Goal: Task Accomplishment & Management: Complete application form

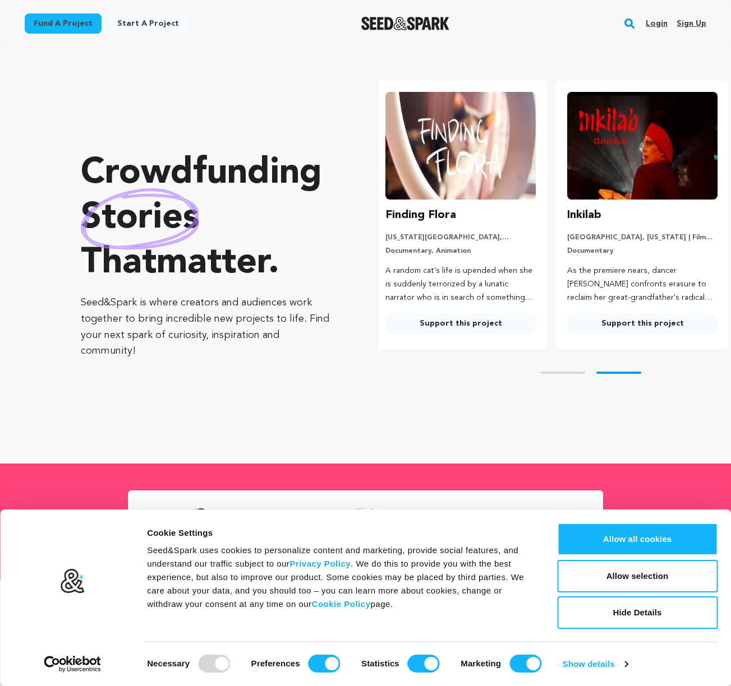
scroll to position [0, 191]
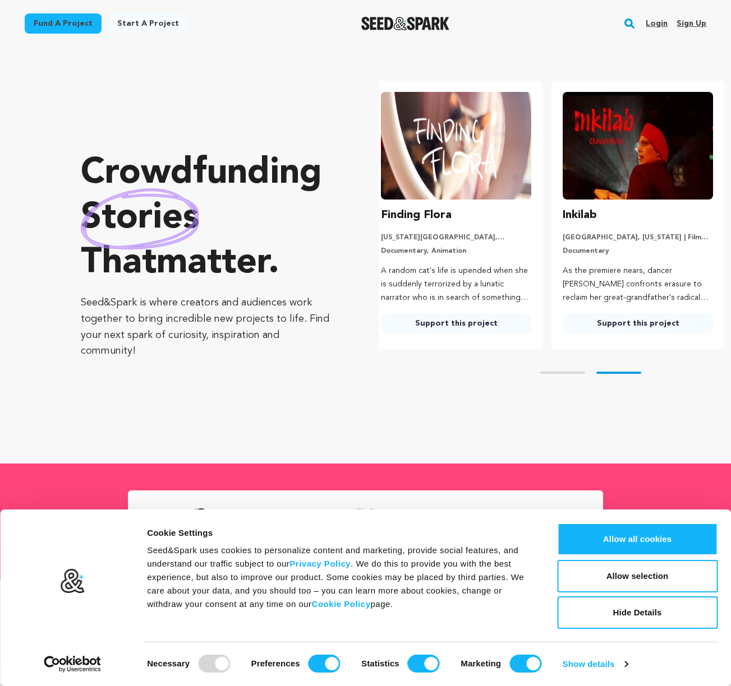
click at [658, 21] on link "Login" at bounding box center [656, 24] width 22 height 18
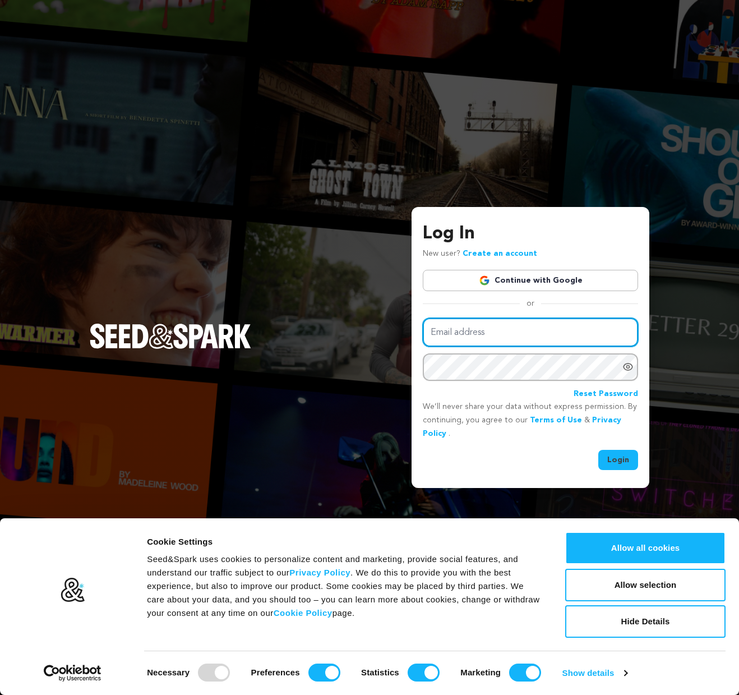
click at [477, 339] on input "Email address" at bounding box center [530, 332] width 215 height 29
type input "marketing@myacare.com"
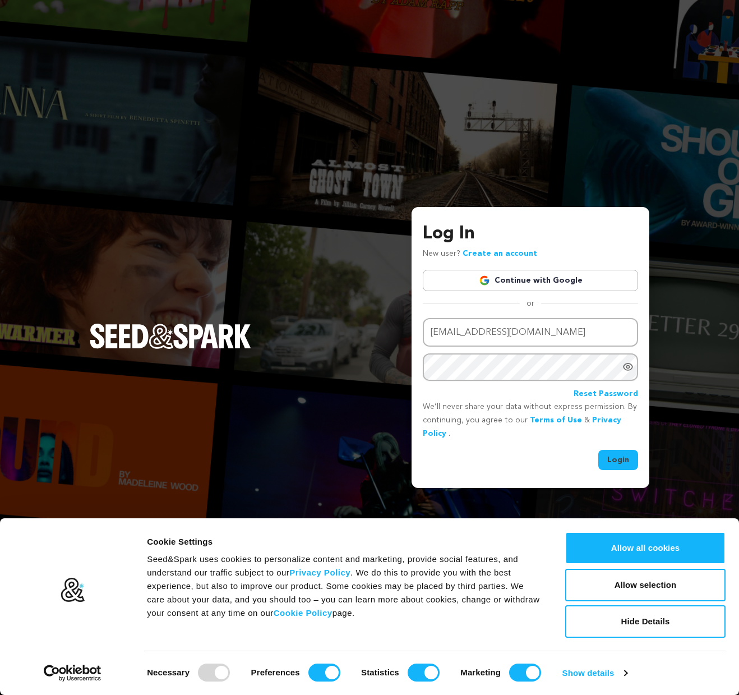
click at [634, 461] on button "Login" at bounding box center [618, 460] width 40 height 20
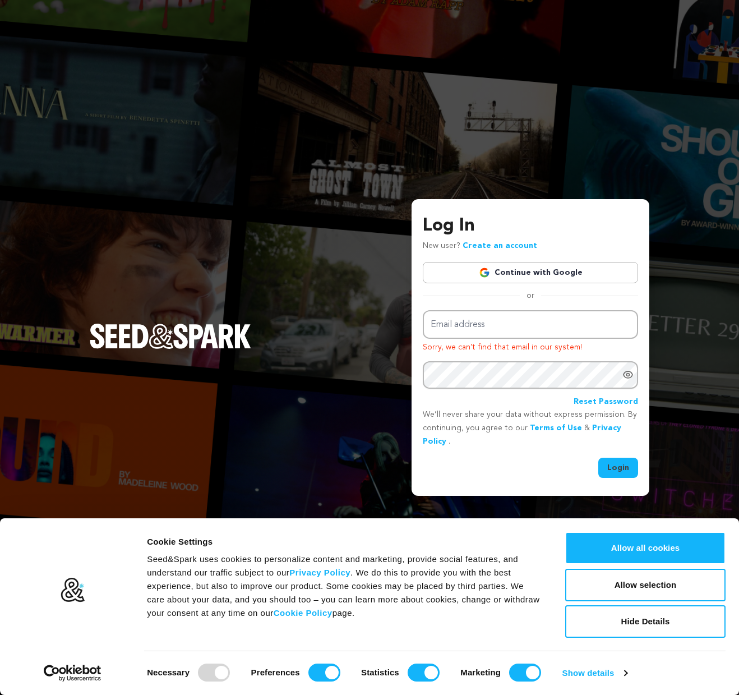
click at [604, 402] on link "Reset Password" at bounding box center [606, 401] width 64 height 13
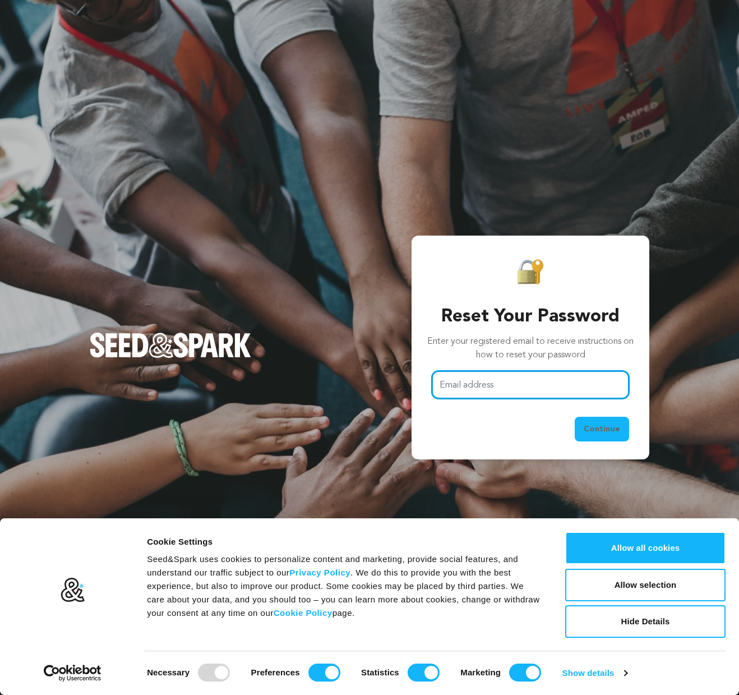
click at [481, 376] on input "Email address" at bounding box center [530, 385] width 197 height 29
type input "[EMAIL_ADDRESS][DOMAIN_NAME]"
click at [611, 433] on span "Continue" at bounding box center [602, 428] width 36 height 11
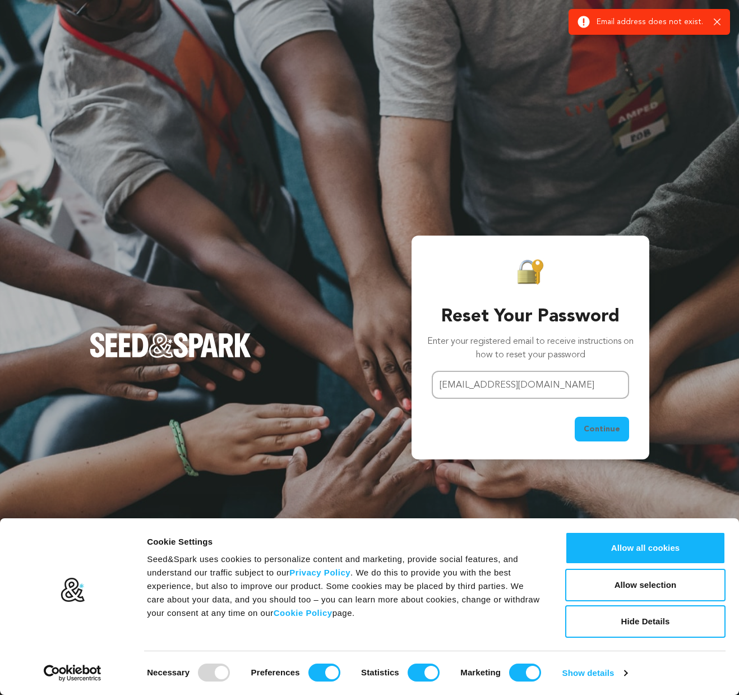
click at [722, 25] on div "Success: Info: Warning: Error: Email address does not exist. Close notification" at bounding box center [649, 22] width 161 height 26
click at [719, 24] on icon "button" at bounding box center [717, 22] width 7 height 7
click at [711, 22] on icon "button" at bounding box center [713, 22] width 7 height 7
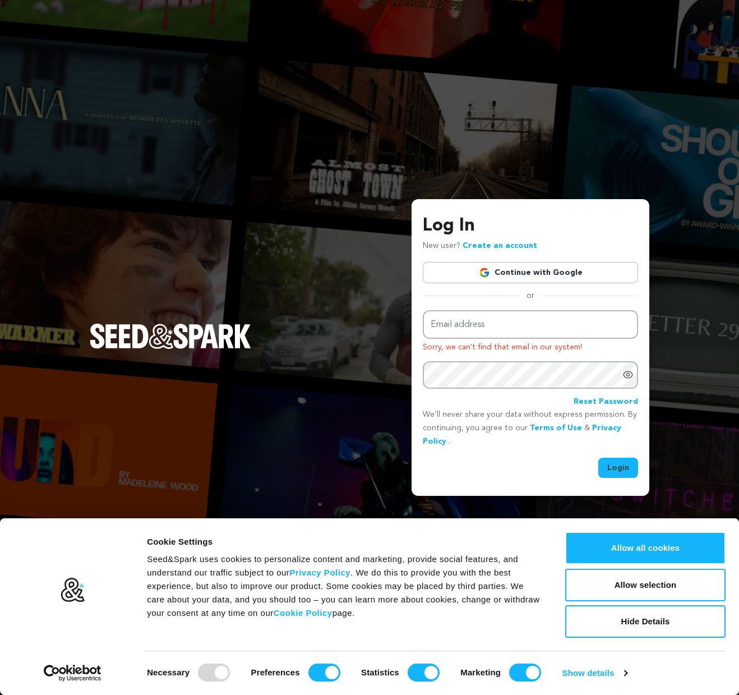
click at [523, 274] on link "Continue with Google" at bounding box center [530, 272] width 215 height 21
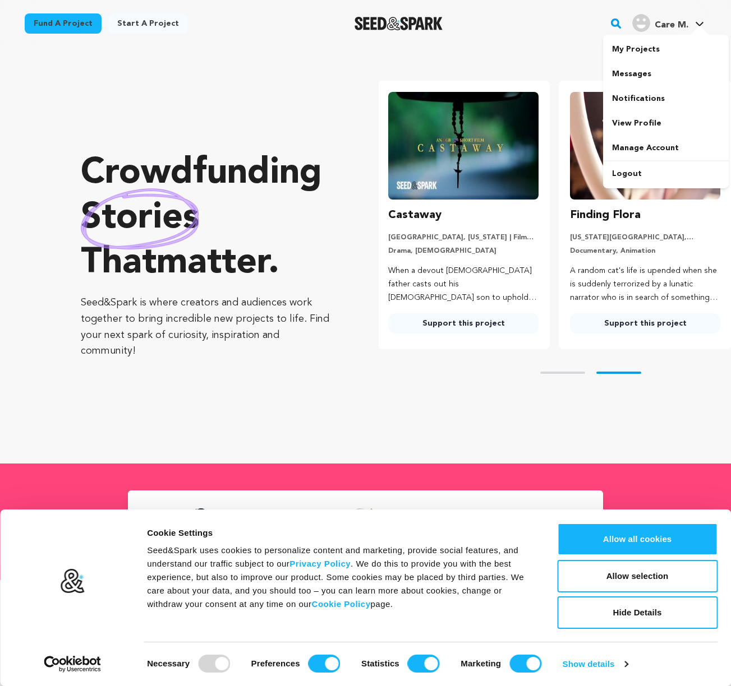
scroll to position [0, 191]
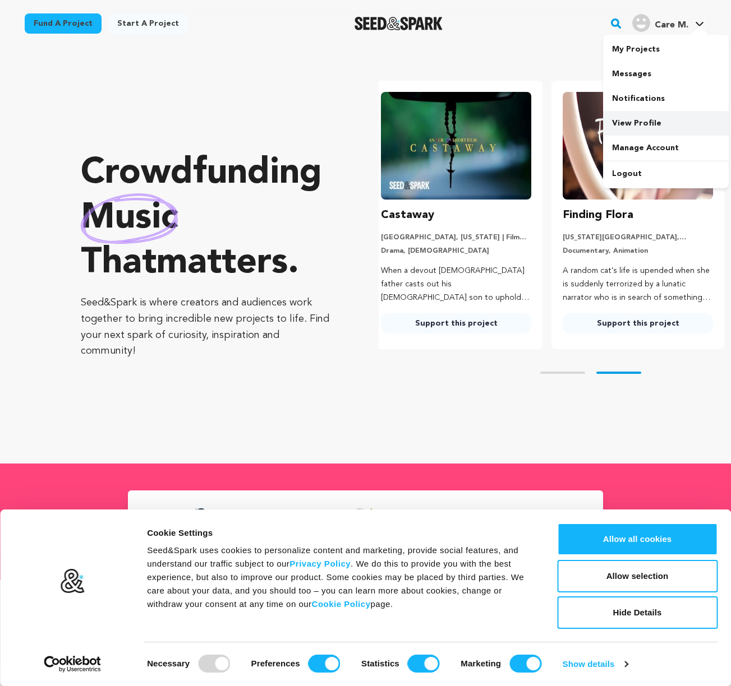
click at [636, 121] on link "View Profile" at bounding box center [666, 123] width 126 height 25
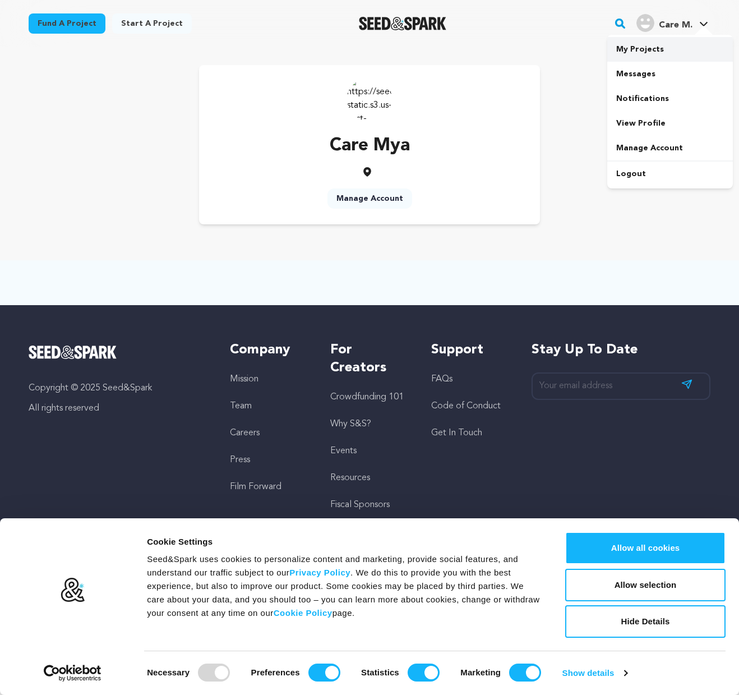
click at [652, 56] on link "My Projects" at bounding box center [670, 49] width 126 height 25
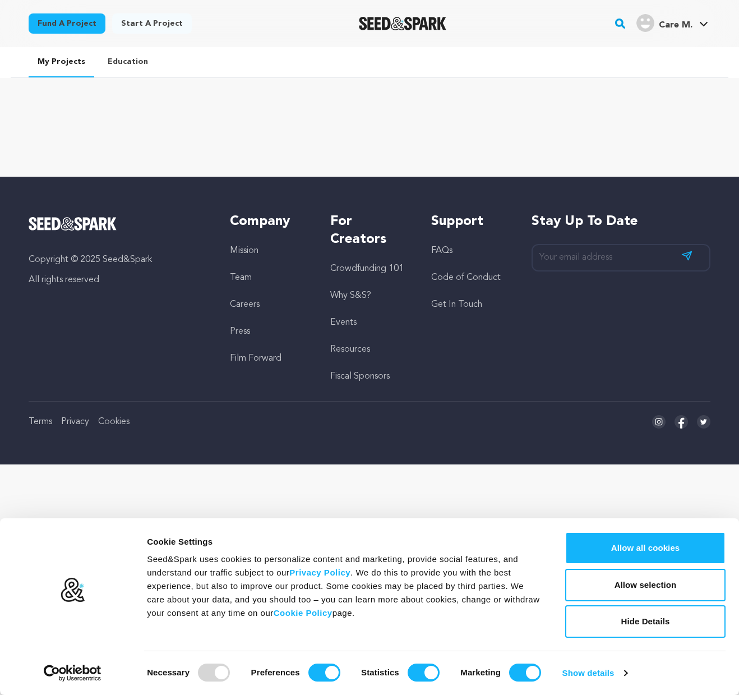
click at [68, 25] on link "Fund a project" at bounding box center [67, 23] width 77 height 20
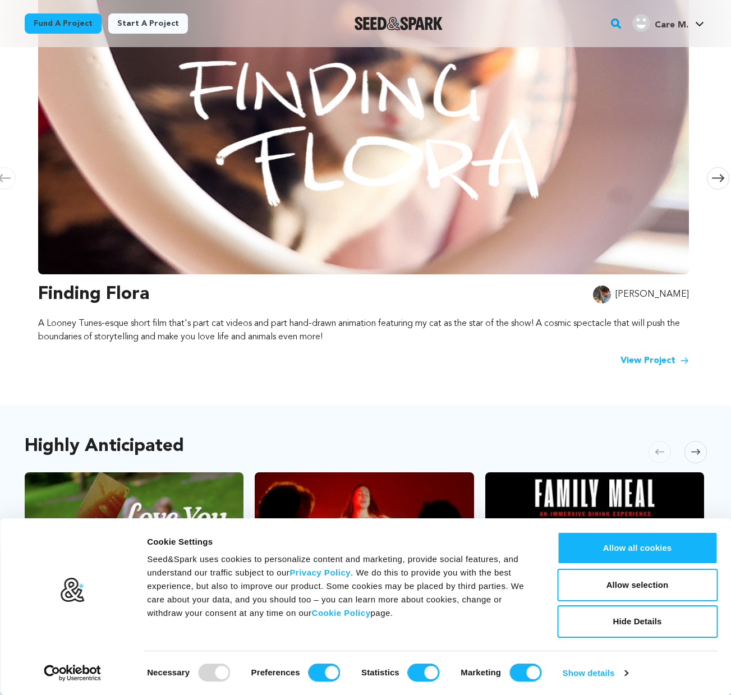
scroll to position [225, 0]
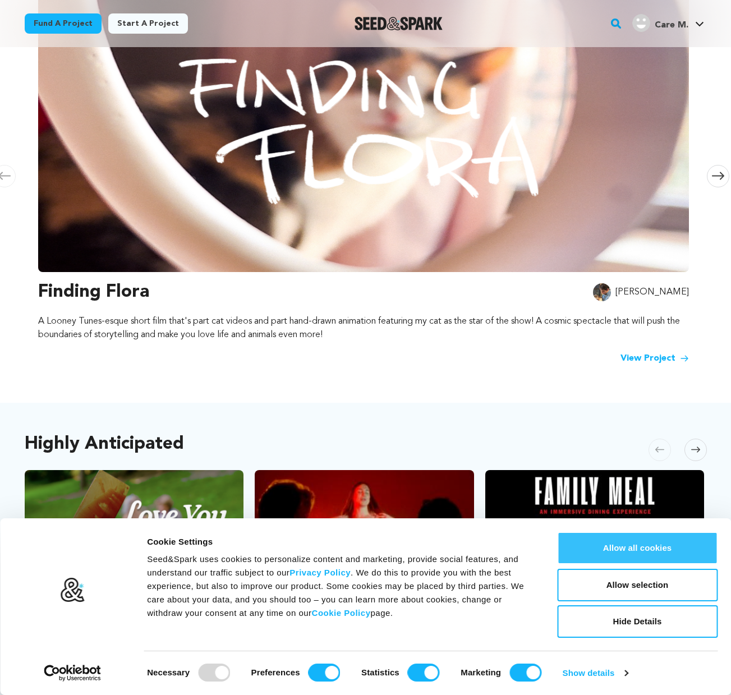
click at [640, 562] on button "Allow all cookies" at bounding box center [637, 548] width 160 height 33
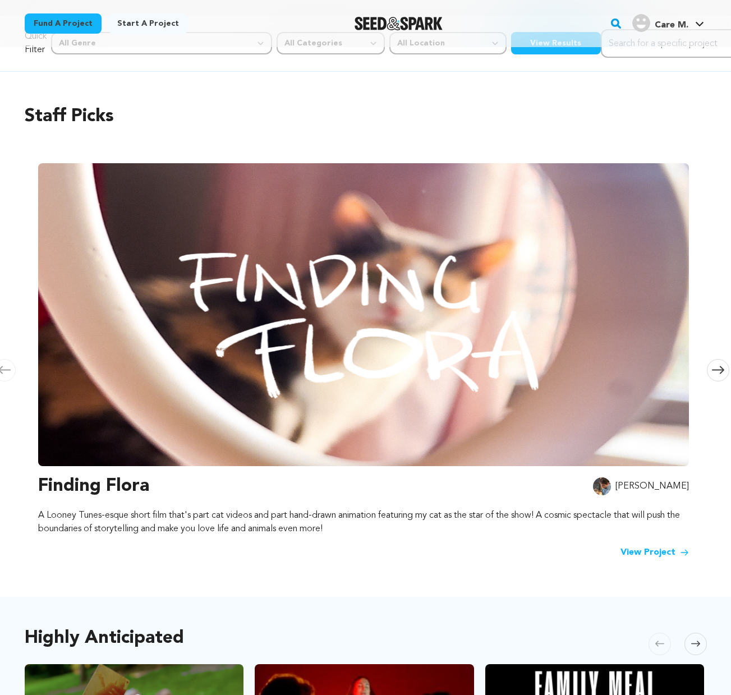
scroll to position [0, 0]
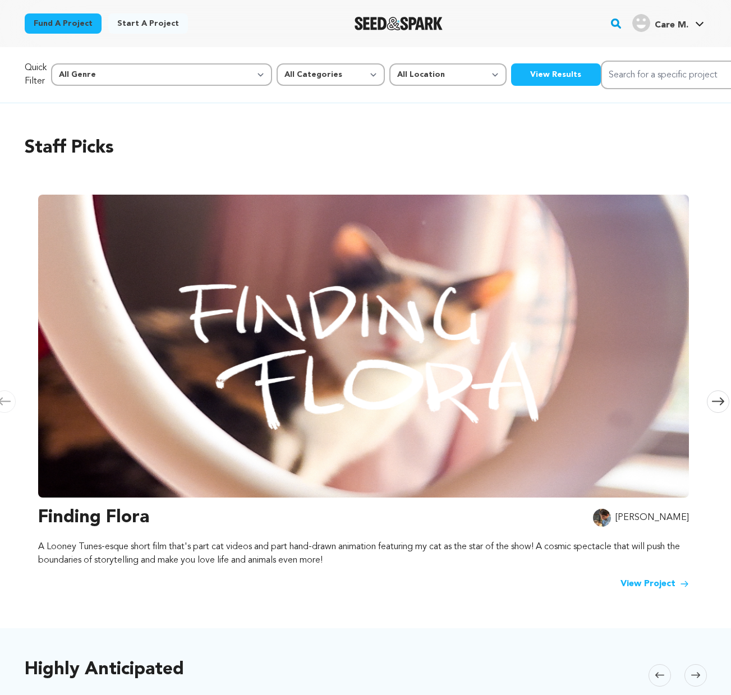
click at [157, 24] on link "Start a project" at bounding box center [148, 23] width 80 height 20
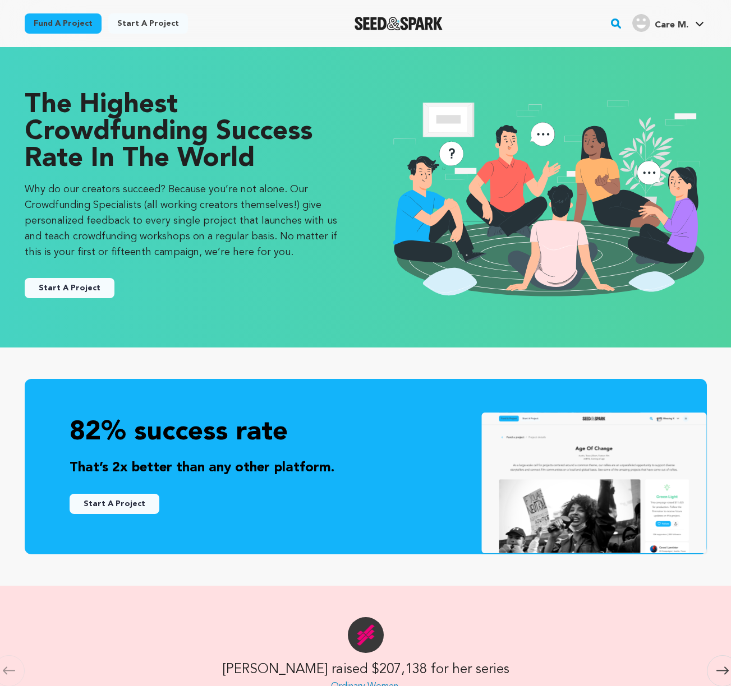
click at [85, 284] on button "Start A Project" at bounding box center [70, 288] width 90 height 20
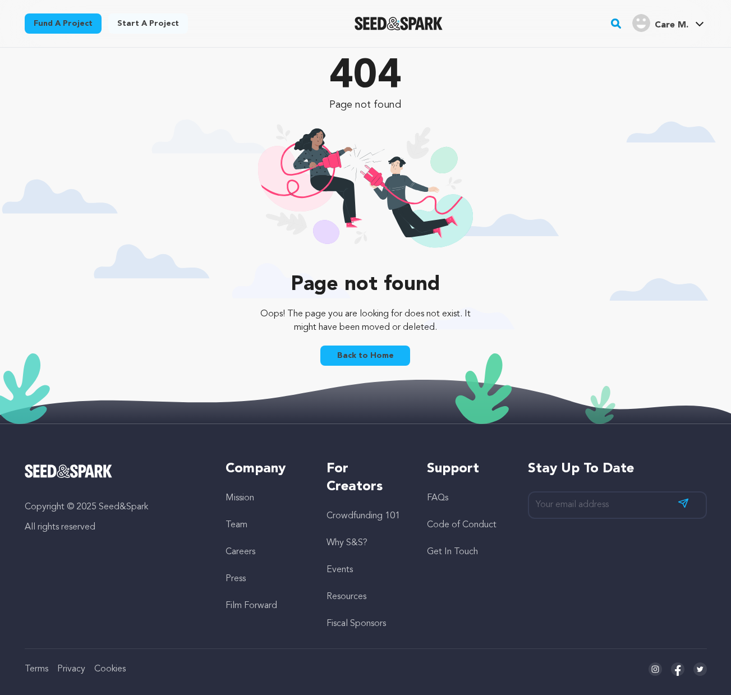
click at [370, 365] on link "Back to Home" at bounding box center [365, 355] width 90 height 20
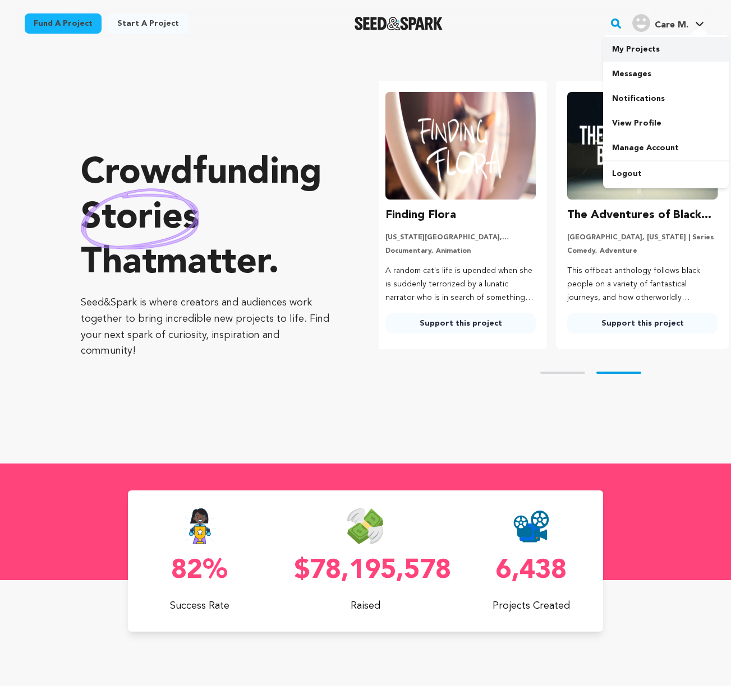
scroll to position [0, 191]
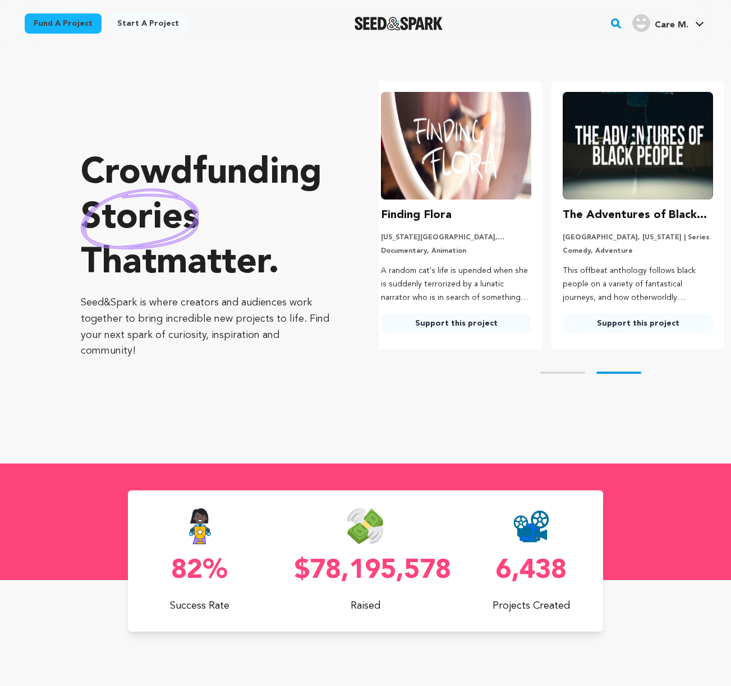
click at [127, 20] on link "Start a project" at bounding box center [148, 23] width 80 height 20
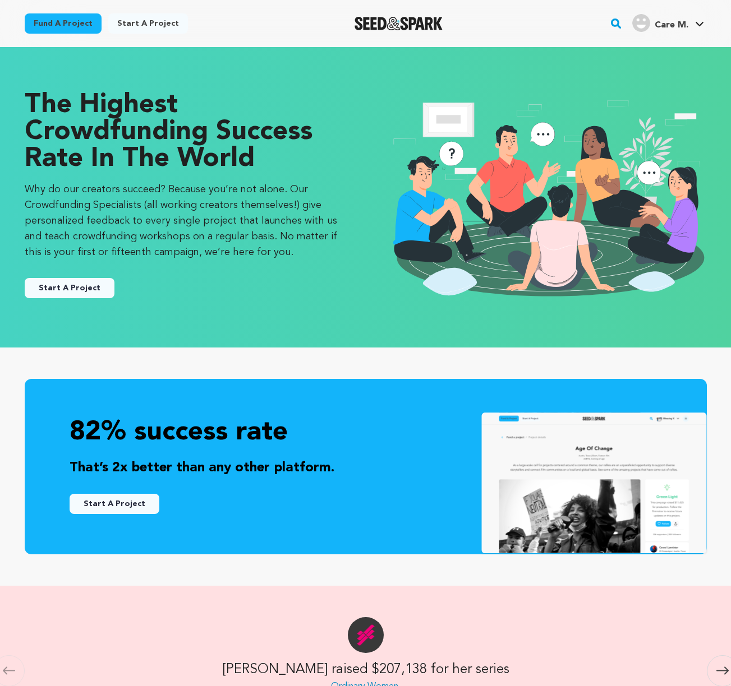
click at [71, 294] on button "Start A Project" at bounding box center [70, 288] width 90 height 20
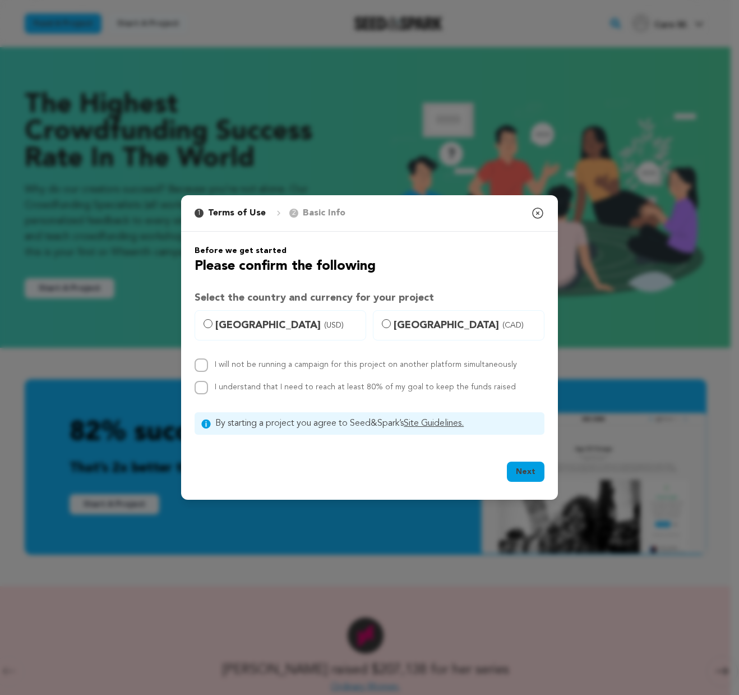
click at [392, 322] on label "Canada (CAD)" at bounding box center [459, 325] width 172 height 30
click at [391, 322] on input "Canada (CAD)" at bounding box center [386, 323] width 9 height 9
radio input "true"
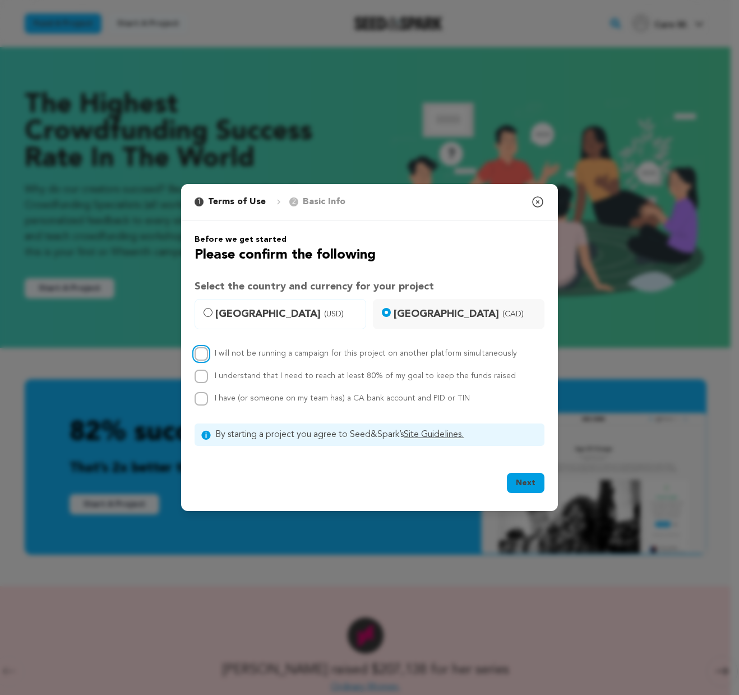
click at [202, 351] on input "I will not be running a campaign for this project on another platform simultane…" at bounding box center [201, 353] width 13 height 13
click at [198, 350] on input "I will not be running a campaign for this project on another platform simultane…" at bounding box center [201, 353] width 13 height 13
click at [524, 479] on button "Next" at bounding box center [526, 483] width 38 height 20
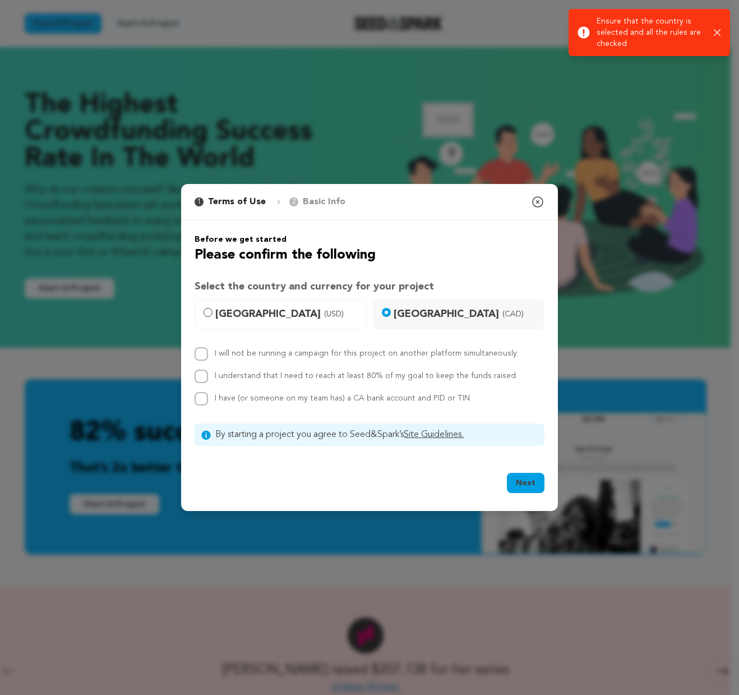
drag, startPoint x: 199, startPoint y: 361, endPoint x: 198, endPoint y: 376, distance: 14.6
click at [200, 361] on div "I will not be running a campaign for this project on another platform simultane…" at bounding box center [370, 376] width 350 height 58
drag, startPoint x: 197, startPoint y: 333, endPoint x: 202, endPoint y: 373, distance: 40.1
click at [197, 333] on div "Before we get started Please confirm the following Select the country and curre…" at bounding box center [370, 340] width 350 height 212
drag, startPoint x: 197, startPoint y: 356, endPoint x: 195, endPoint y: 371, distance: 15.3
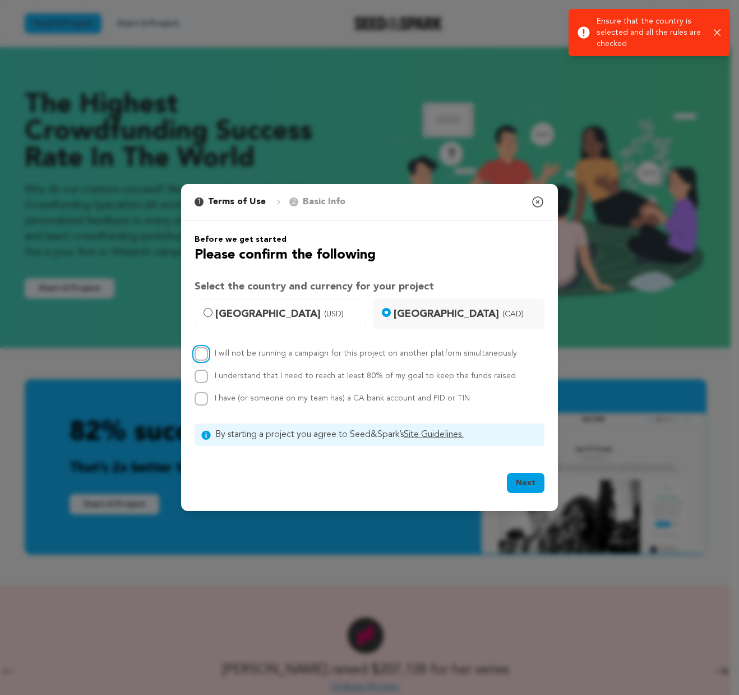
click at [197, 357] on input "I will not be running a campaign for this project on another platform simultane…" at bounding box center [201, 353] width 13 height 13
checkbox input "true"
click at [196, 372] on input "I understand that I need to reach at least 80% of my goal to keep the funds rai…" at bounding box center [201, 376] width 13 height 13
checkbox input "true"
drag, startPoint x: 204, startPoint y: 397, endPoint x: 206, endPoint y: 403, distance: 6.0
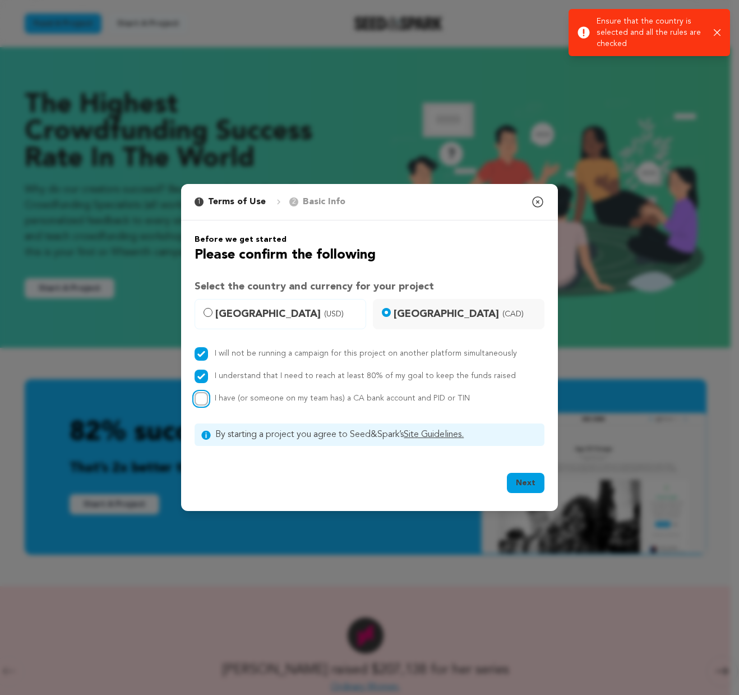
click at [204, 396] on input "I have (or someone on my team has) a CA bank account and PID or TIN" at bounding box center [201, 398] width 13 height 13
checkbox input "true"
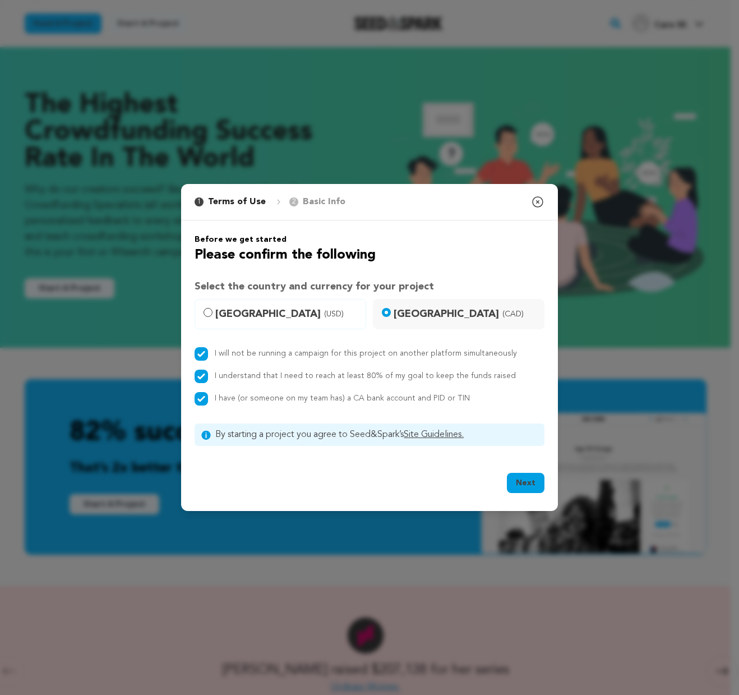
click at [522, 480] on button "Next" at bounding box center [526, 483] width 38 height 20
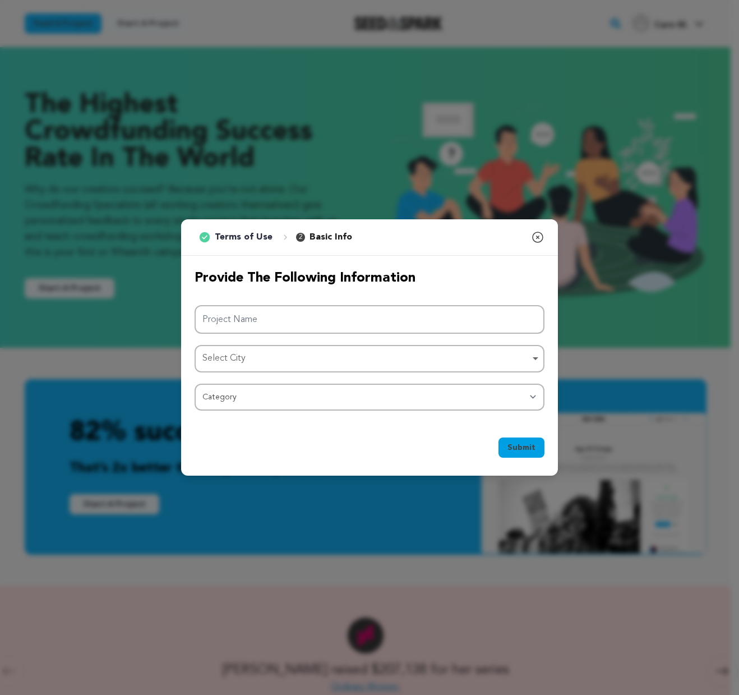
click at [536, 235] on icon "button" at bounding box center [537, 236] width 13 height 13
